Goal: Task Accomplishment & Management: Manage account settings

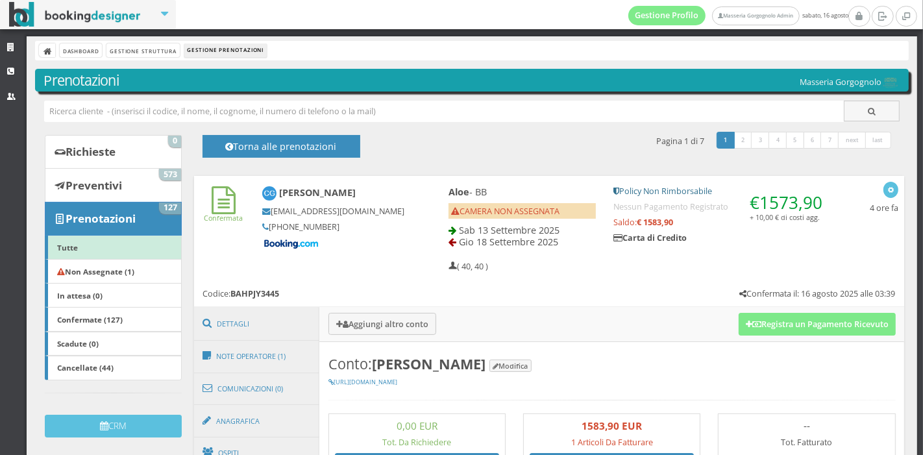
click at [75, 58] on div "Dashboard Gestione Struttura Gestione Prenotazioni" at bounding box center [472, 50] width 874 height 19
click at [77, 51] on link "Dashboard" at bounding box center [81, 50] width 42 height 14
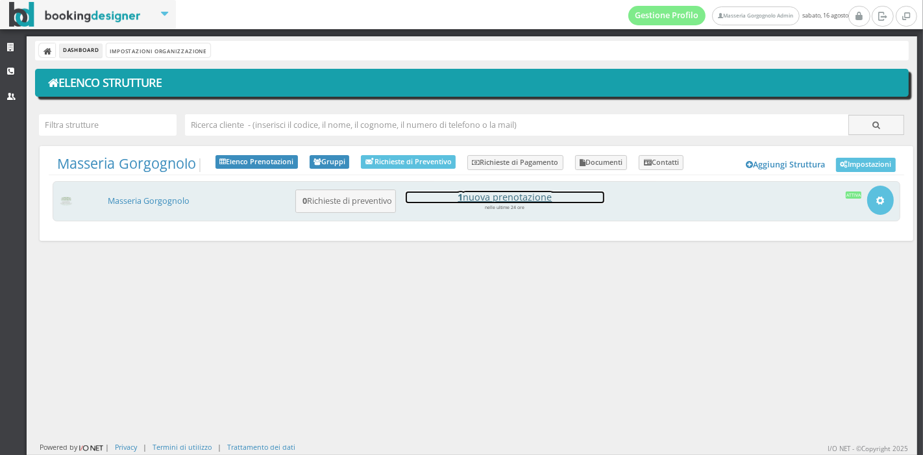
click at [481, 202] on h4 "1 nuova prenotazione" at bounding box center [505, 196] width 199 height 11
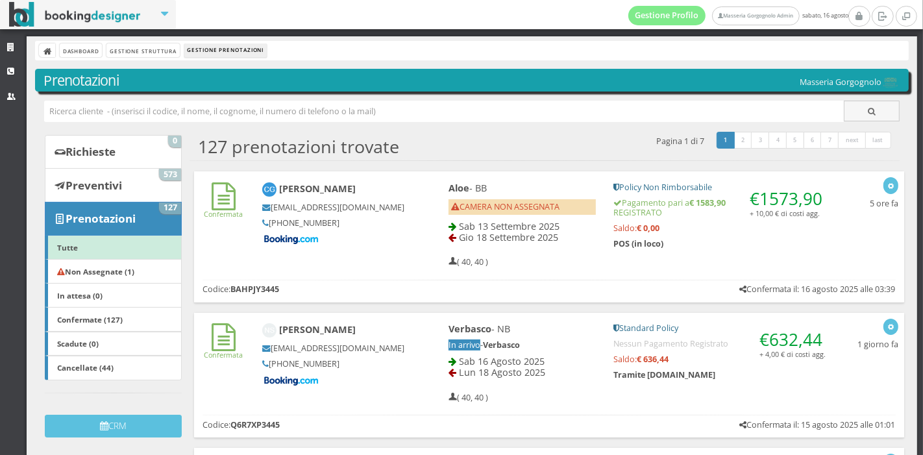
click at [392, 245] on h5 at bounding box center [333, 240] width 143 height 12
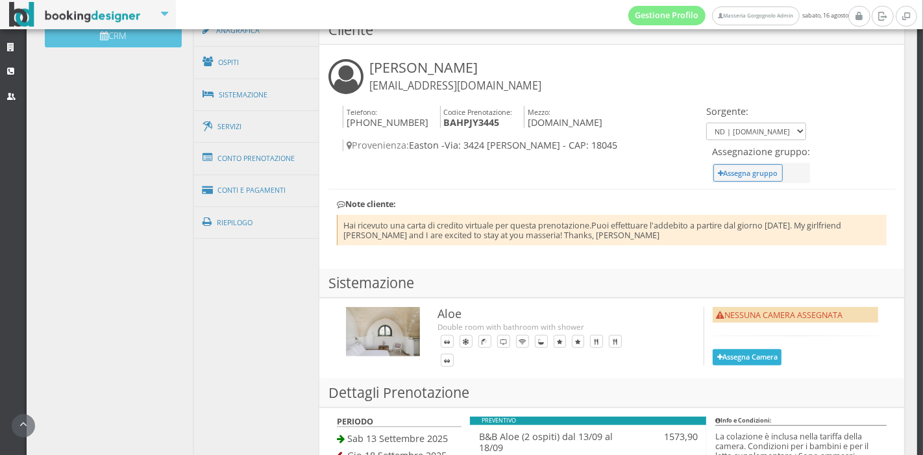
click at [769, 351] on button "Assegna Camera" at bounding box center [747, 357] width 69 height 16
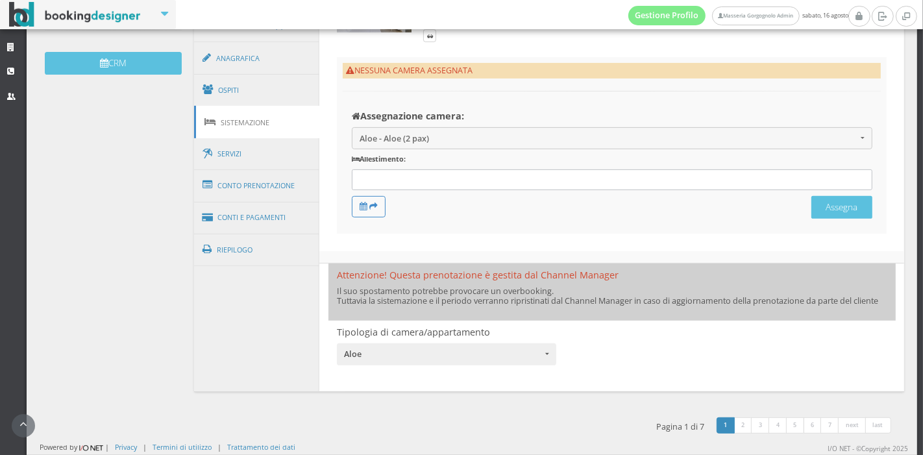
scroll to position [413, 0]
click at [463, 175] on div at bounding box center [612, 179] width 521 height 21
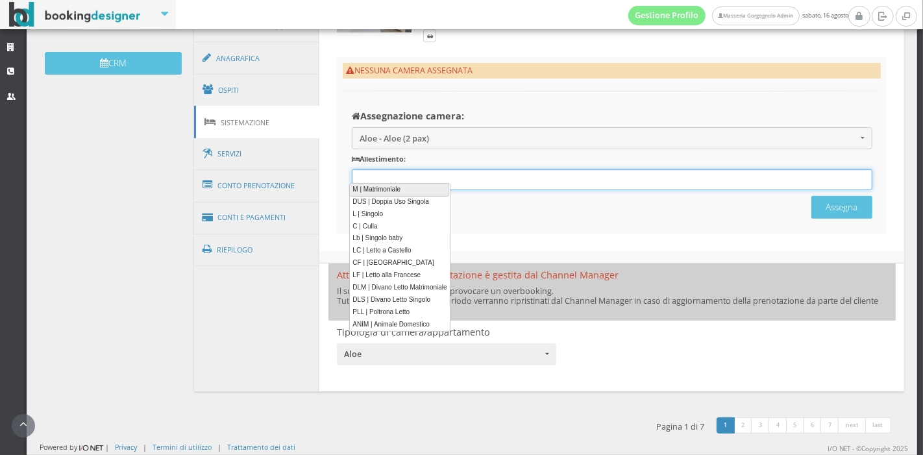
click at [417, 185] on link "M | Matrimoniale" at bounding box center [399, 190] width 100 height 14
type input "M"
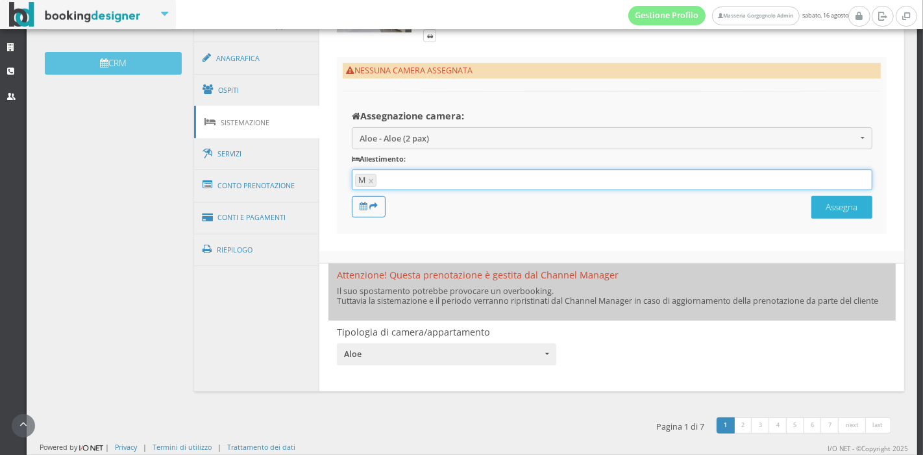
click at [822, 216] on button "Assegna" at bounding box center [841, 207] width 61 height 23
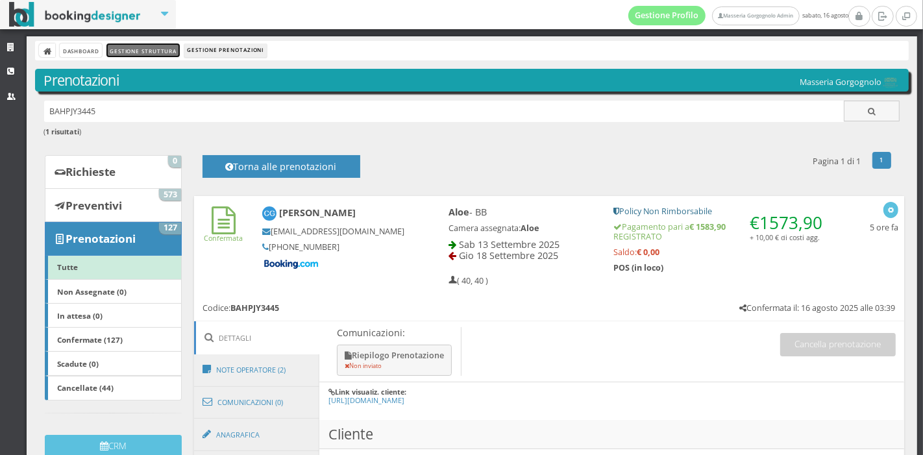
click at [154, 54] on link "Gestione Struttura" at bounding box center [142, 50] width 73 height 14
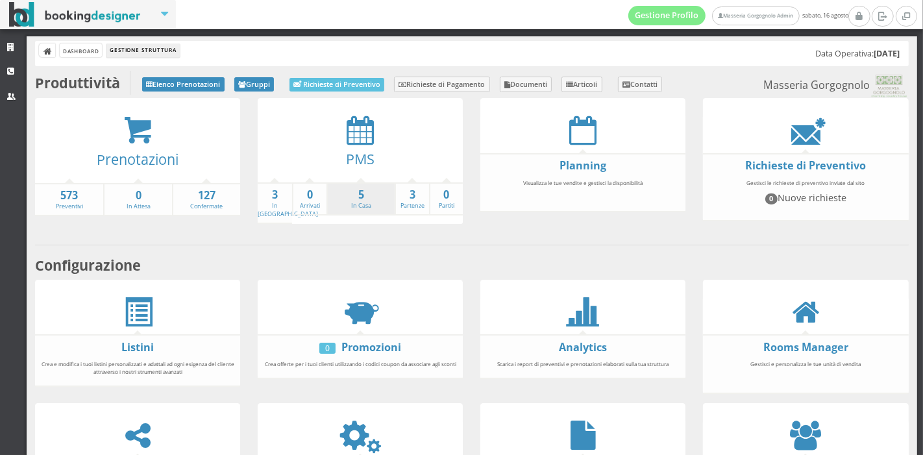
click at [358, 212] on li "5 In Casa" at bounding box center [360, 199] width 68 height 34
click at [361, 191] on strong "5" at bounding box center [361, 195] width 67 height 15
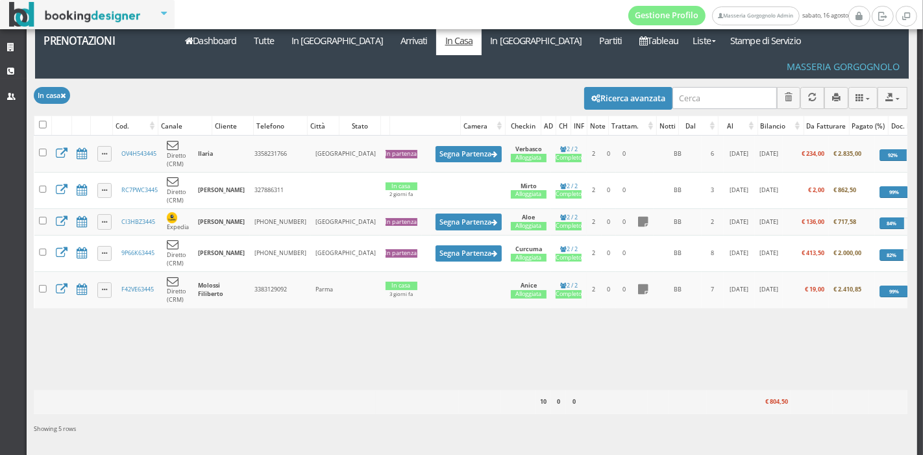
scroll to position [21, 0]
